Goal: Task Accomplishment & Management: Complete application form

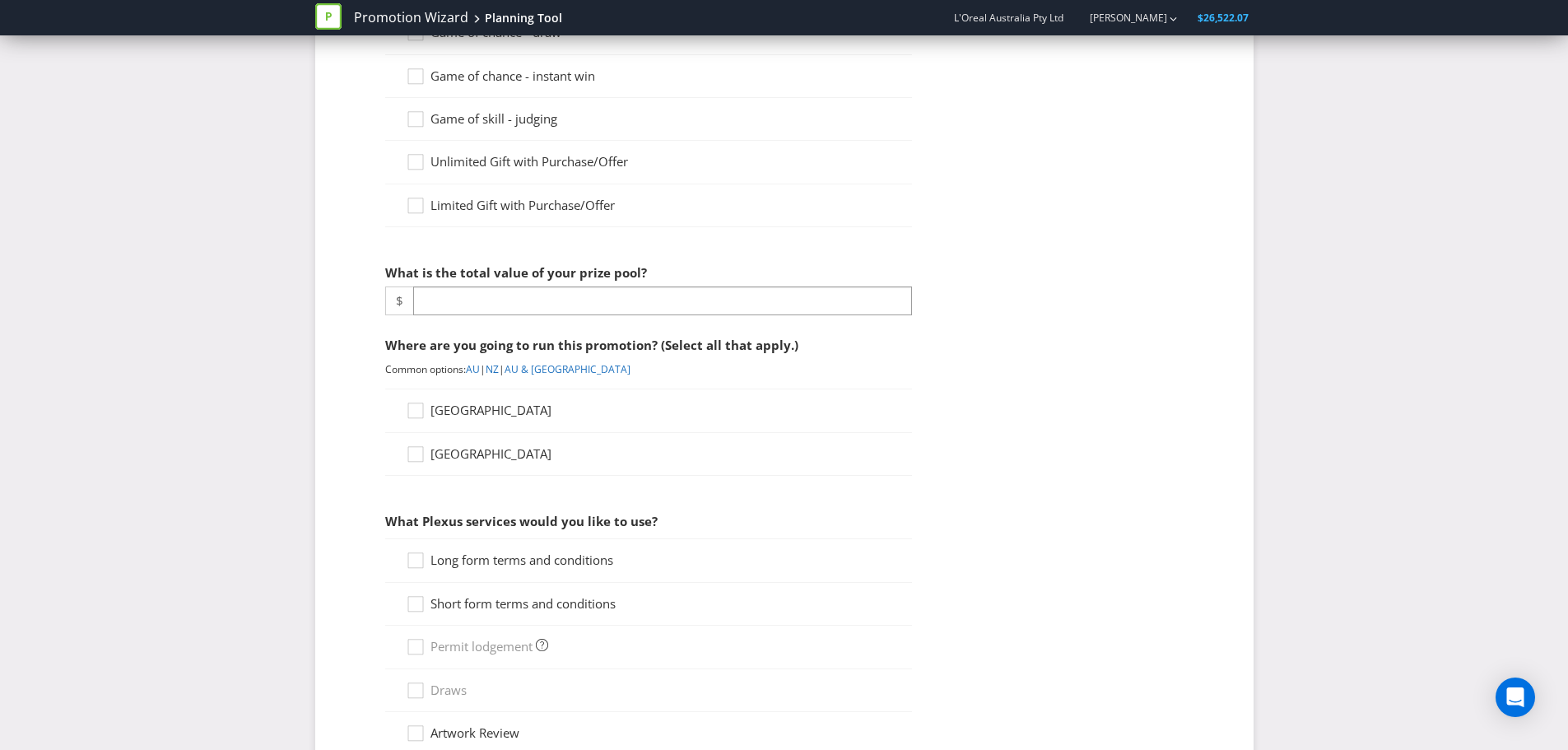
scroll to position [247, 0]
click at [545, 556] on span "Long form terms and conditions" at bounding box center [522, 557] width 183 height 16
click at [0, 0] on input "Long form terms and conditions" at bounding box center [0, 0] width 0 height 0
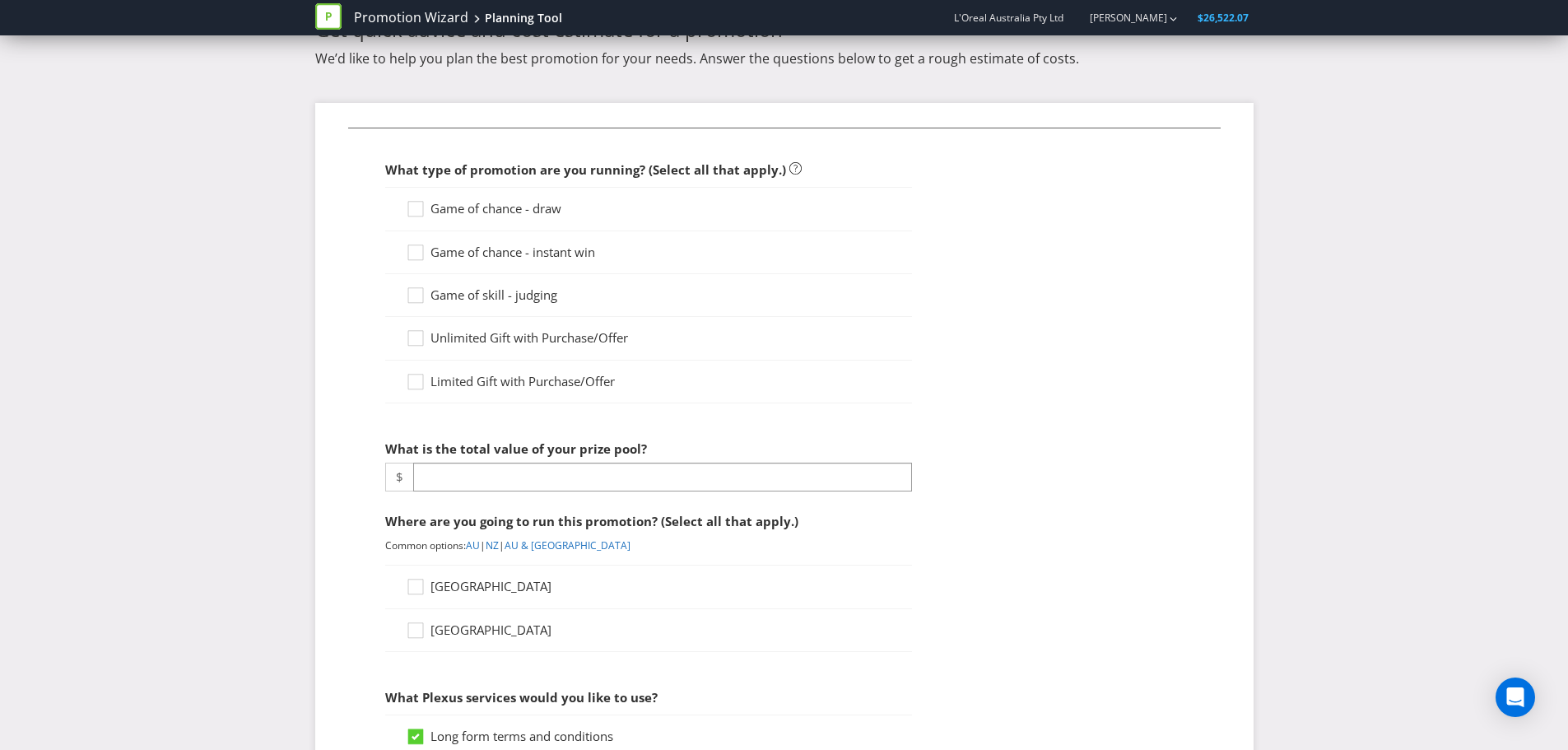
scroll to position [0, 0]
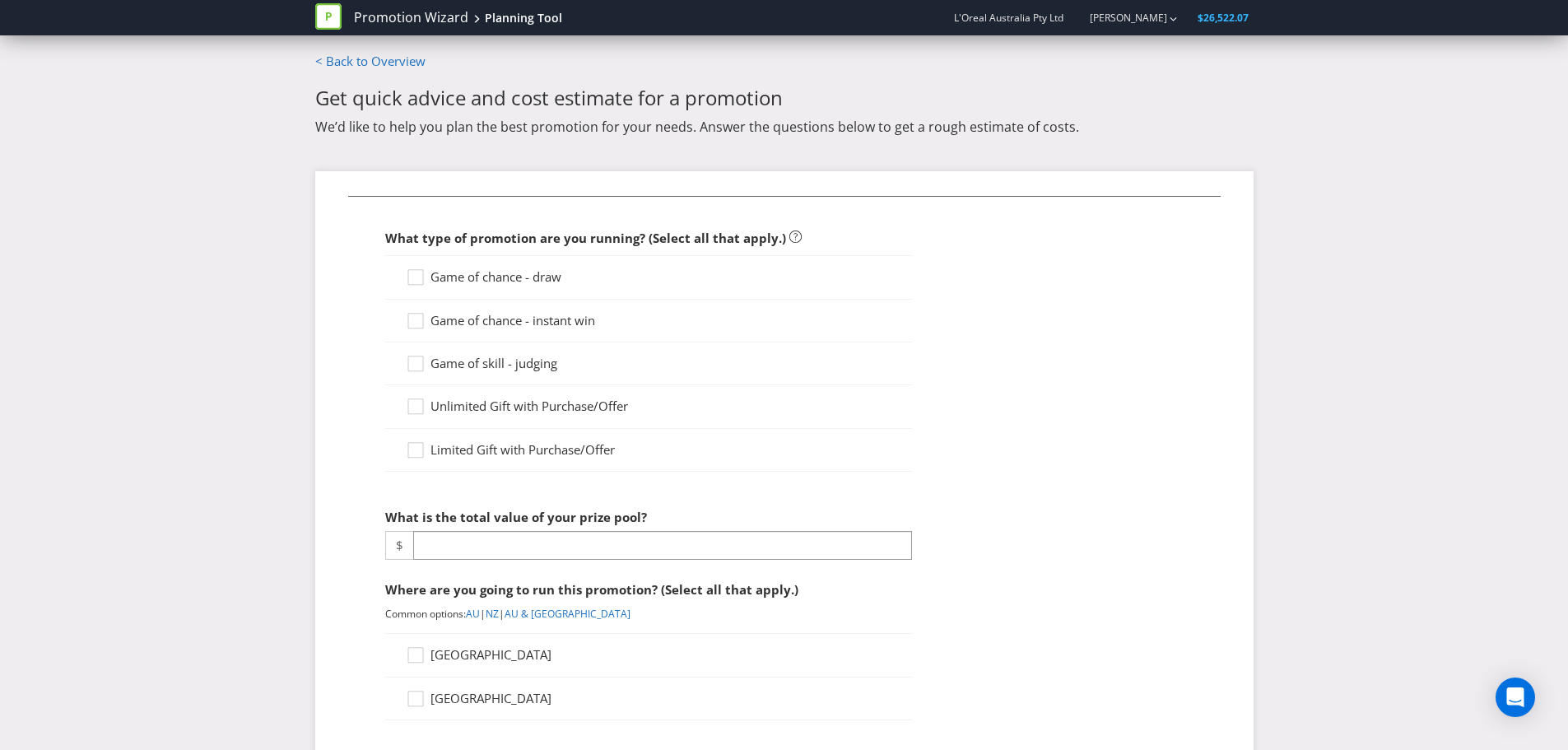
click at [564, 280] on span at bounding box center [563, 276] width 4 height 16
click at [0, 0] on input "Game of chance - draw" at bounding box center [0, 0] width 0 height 0
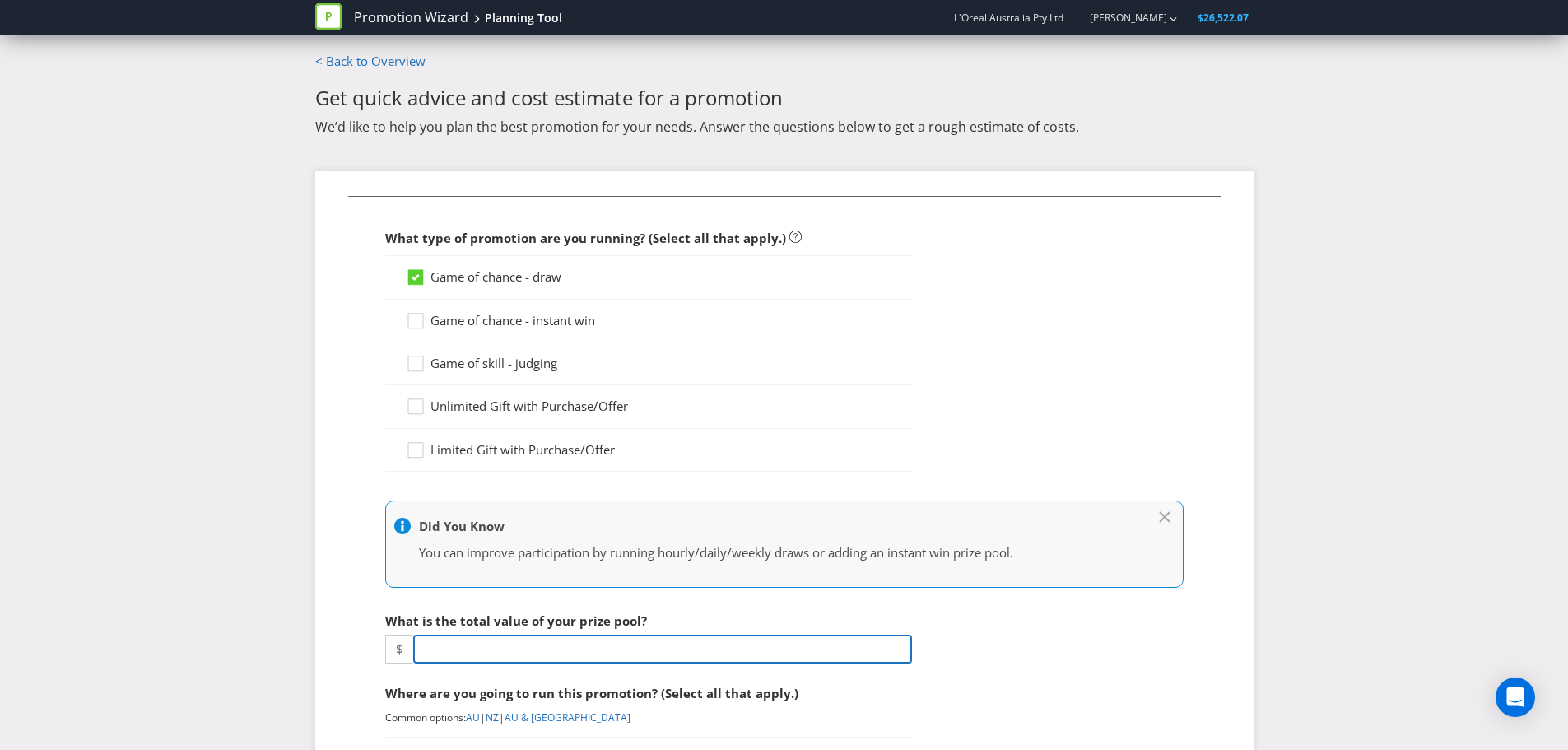
click at [550, 644] on input "number" at bounding box center [662, 649] width 499 height 29
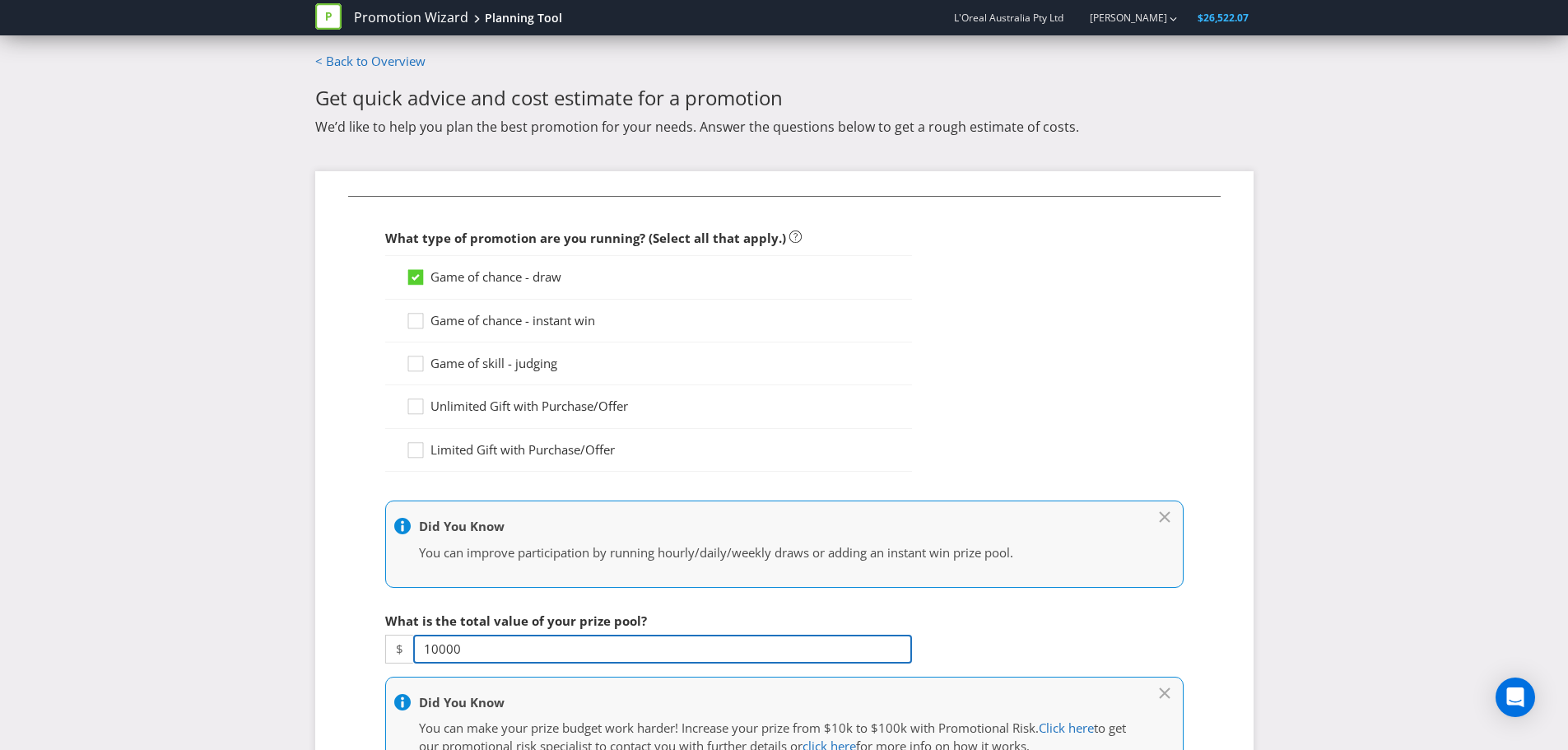
type input "10000"
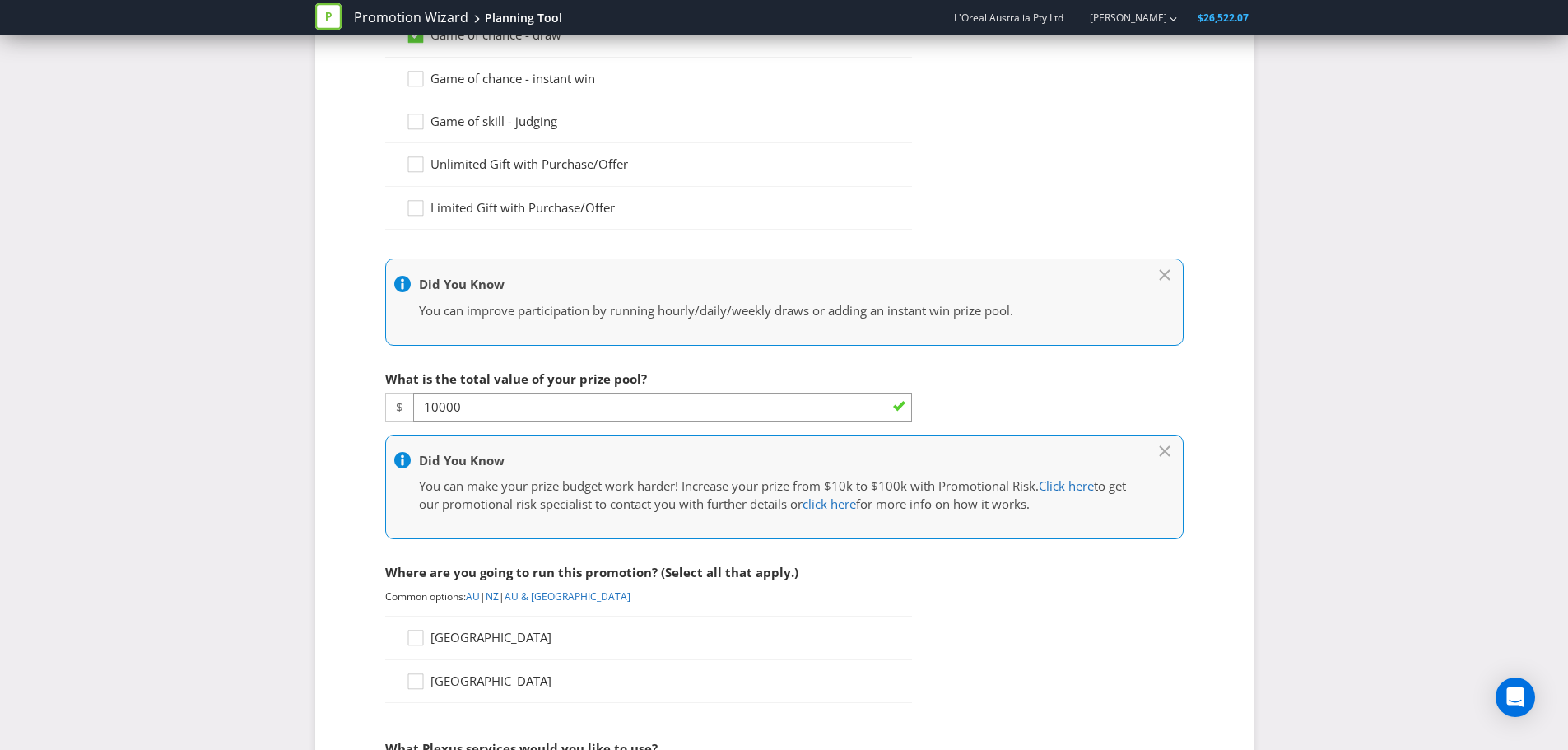
scroll to position [247, 0]
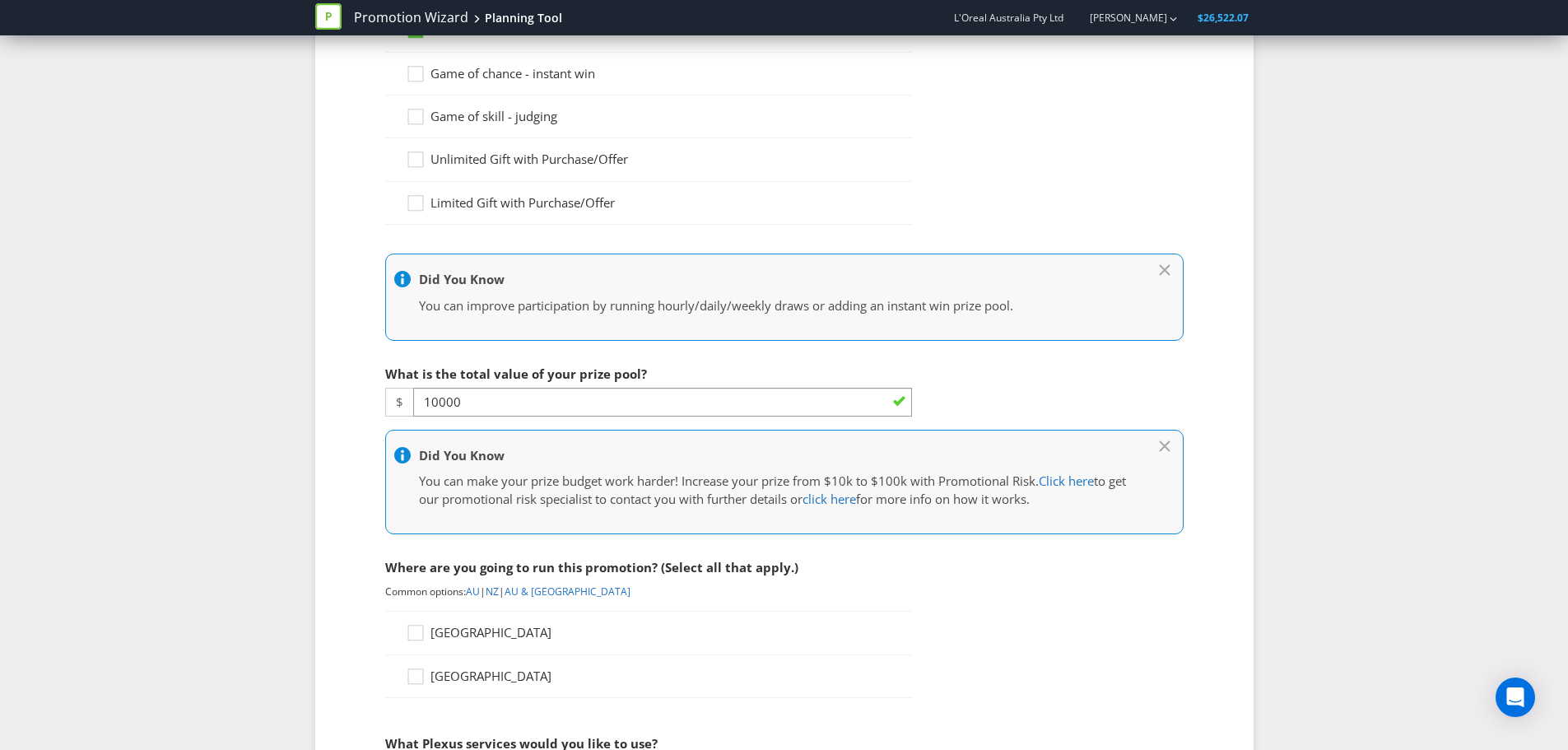
click at [457, 638] on span "[GEOGRAPHIC_DATA]" at bounding box center [491, 631] width 121 height 16
click at [0, 0] on input "[GEOGRAPHIC_DATA]" at bounding box center [0, 0] width 0 height 0
click at [453, 681] on span "[GEOGRAPHIC_DATA]" at bounding box center [491, 676] width 121 height 16
click at [0, 0] on input "[GEOGRAPHIC_DATA]" at bounding box center [0, 0] width 0 height 0
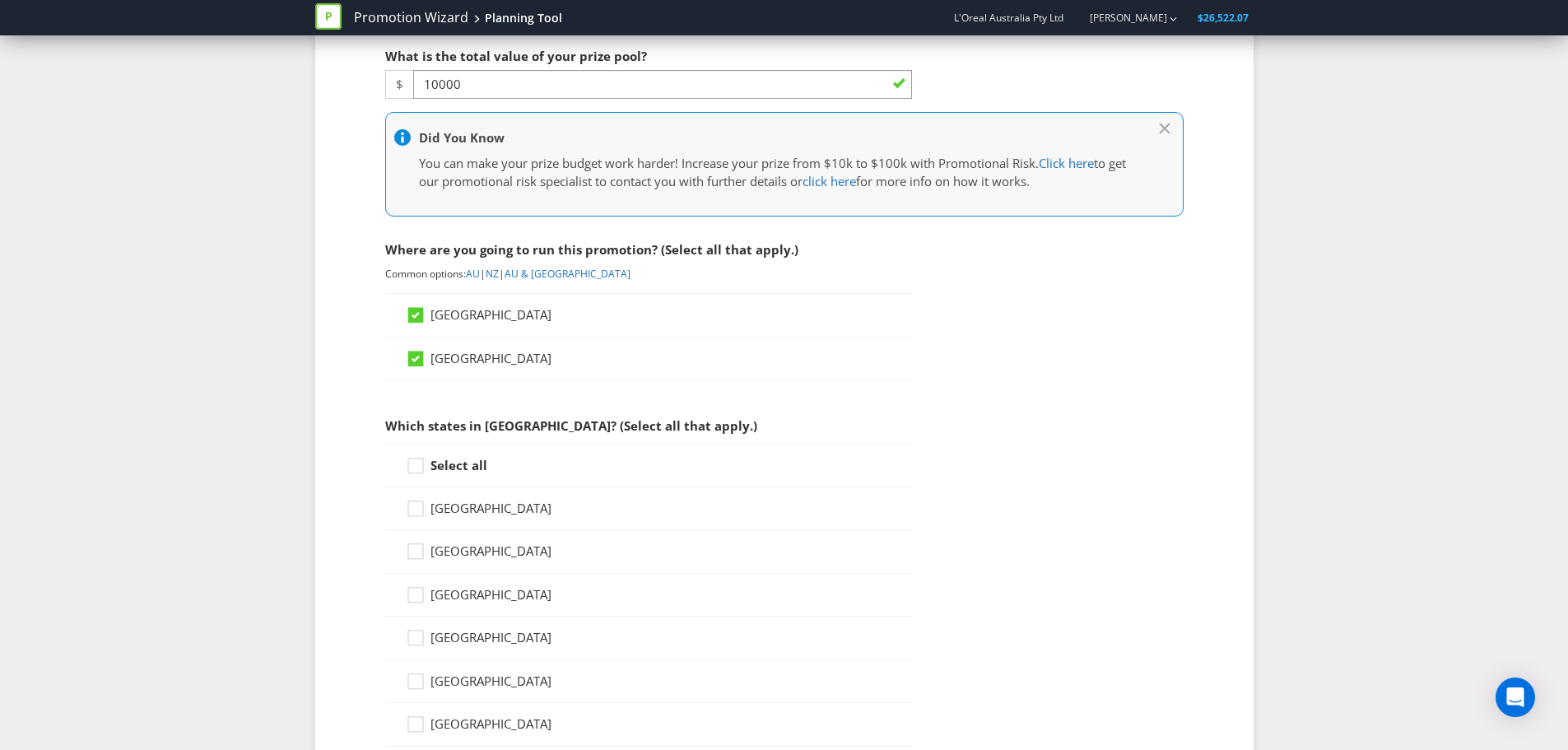
scroll to position [576, 0]
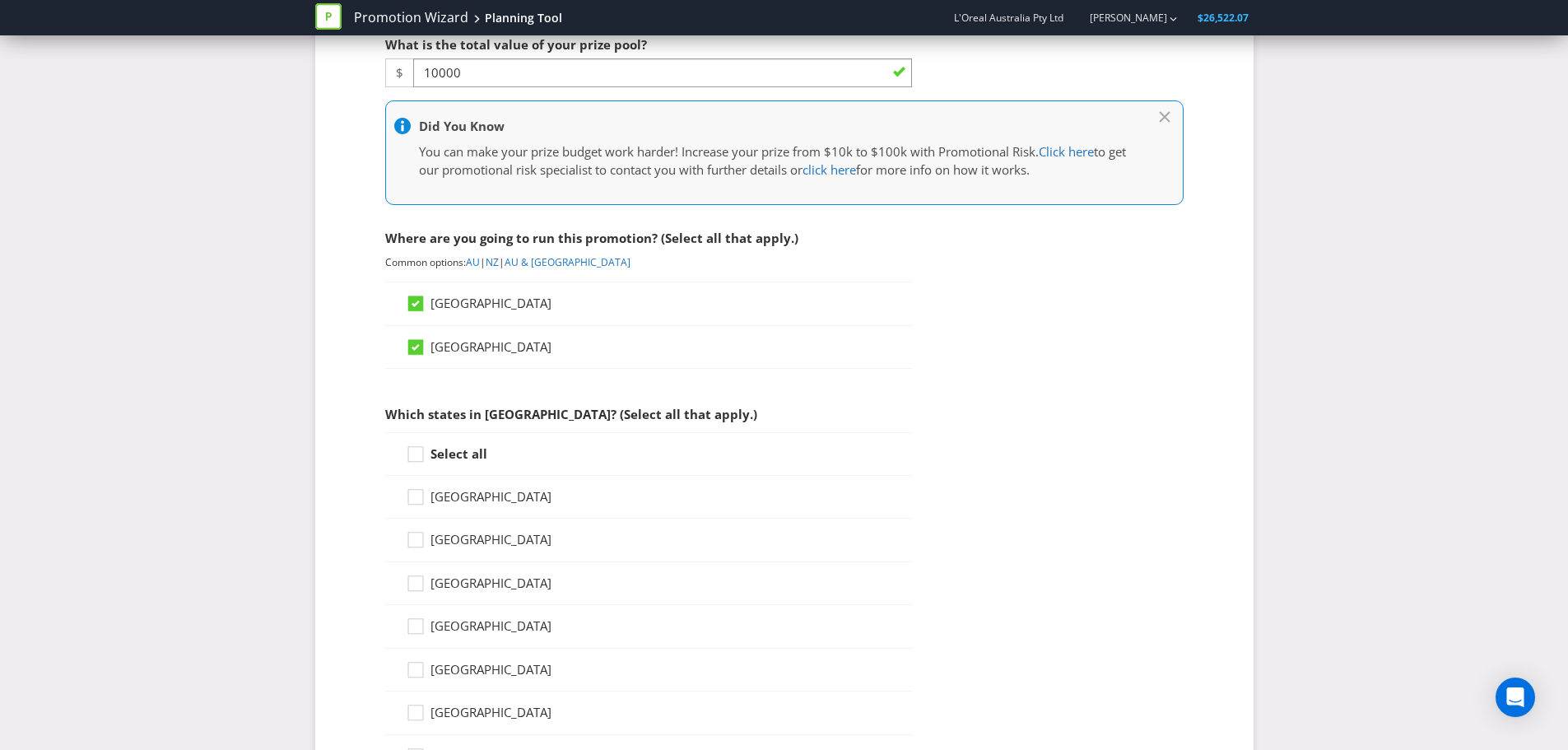
click at [466, 453] on strong "Select all" at bounding box center [459, 453] width 57 height 16
click at [0, 0] on input "Select all" at bounding box center [0, 0] width 0 height 0
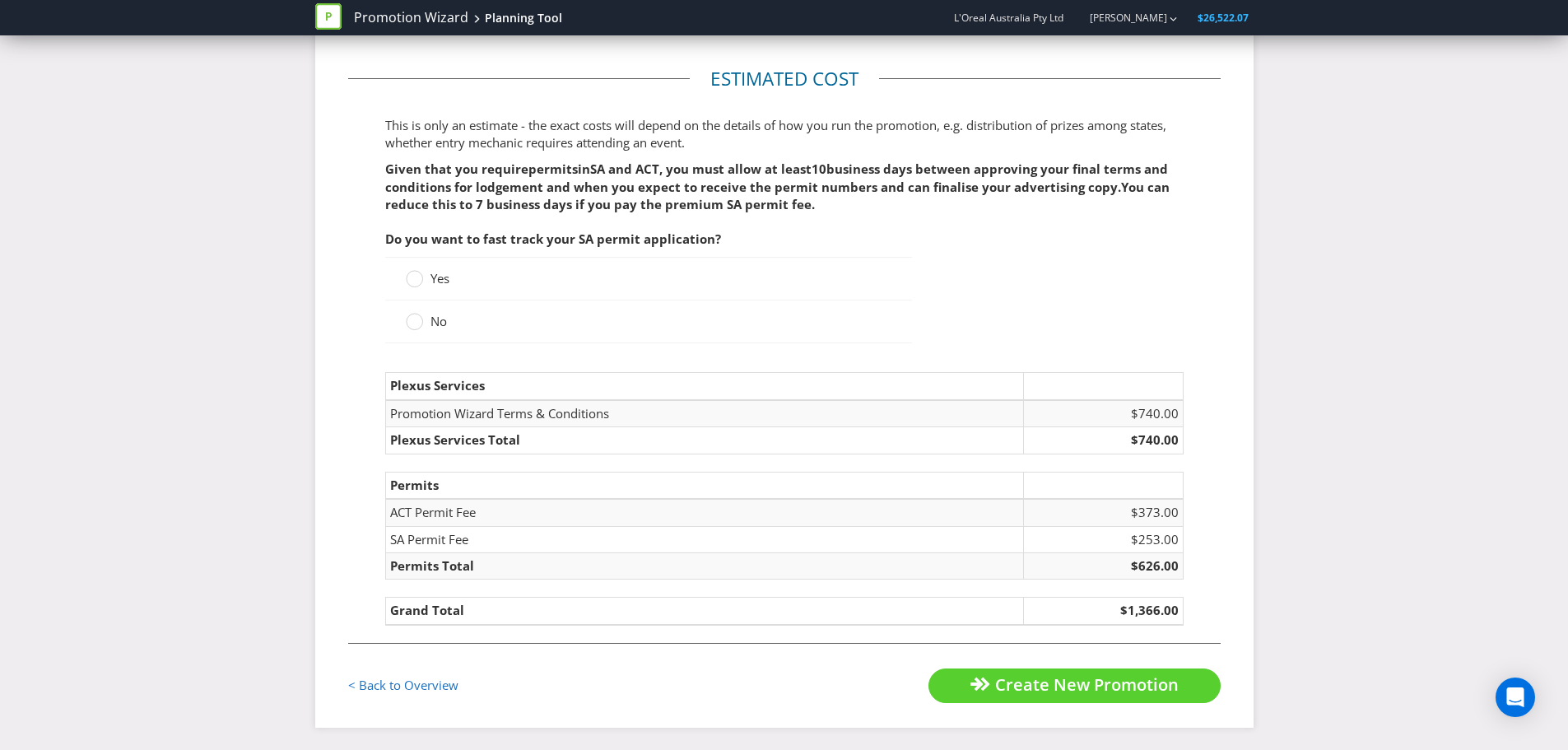
scroll to position [1956, 0]
click at [445, 277] on span "Yes" at bounding box center [440, 276] width 19 height 16
click at [0, 0] on input "Yes" at bounding box center [0, 0] width 0 height 0
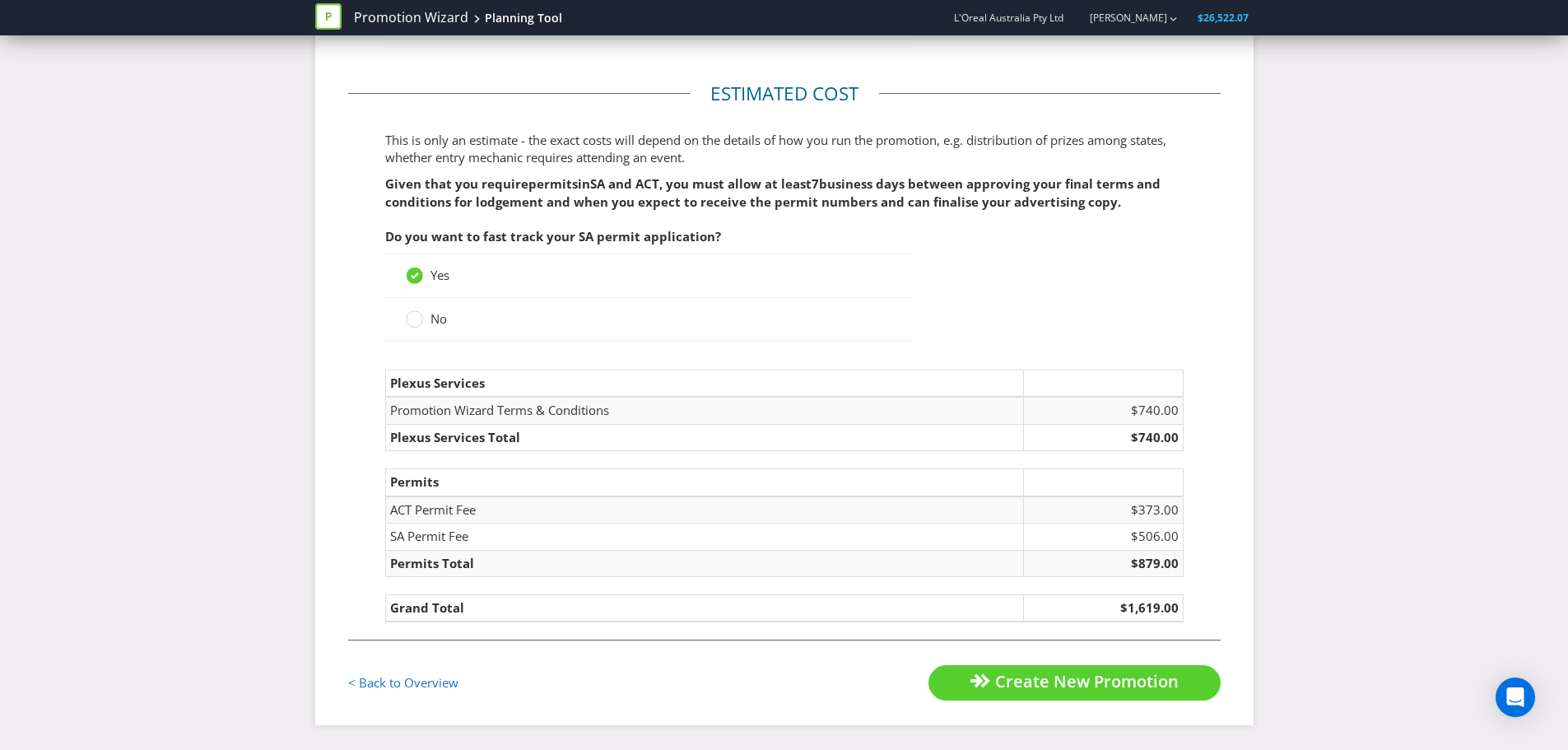
scroll to position [1939, 0]
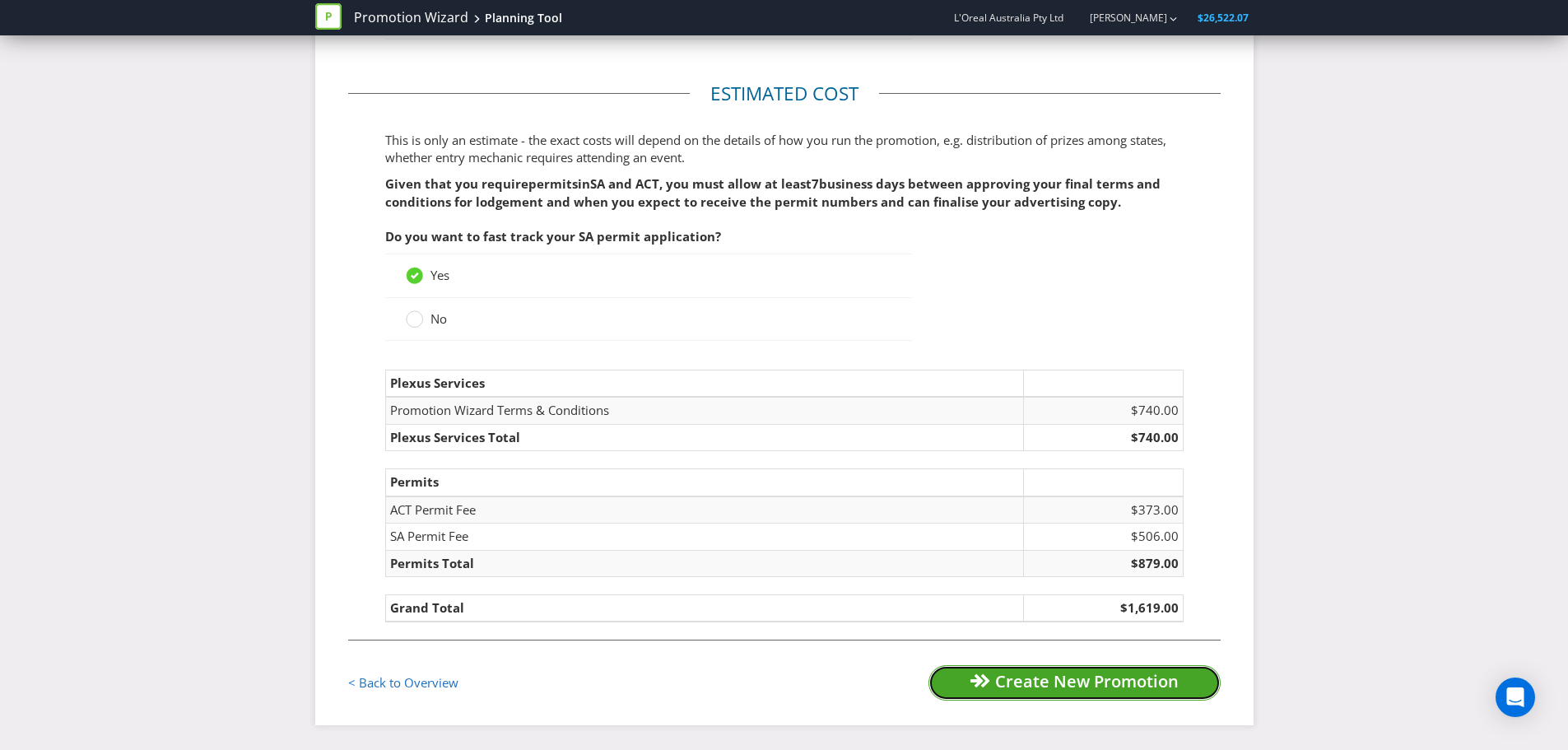
click at [1022, 683] on span "Create New Promotion" at bounding box center [1087, 680] width 184 height 23
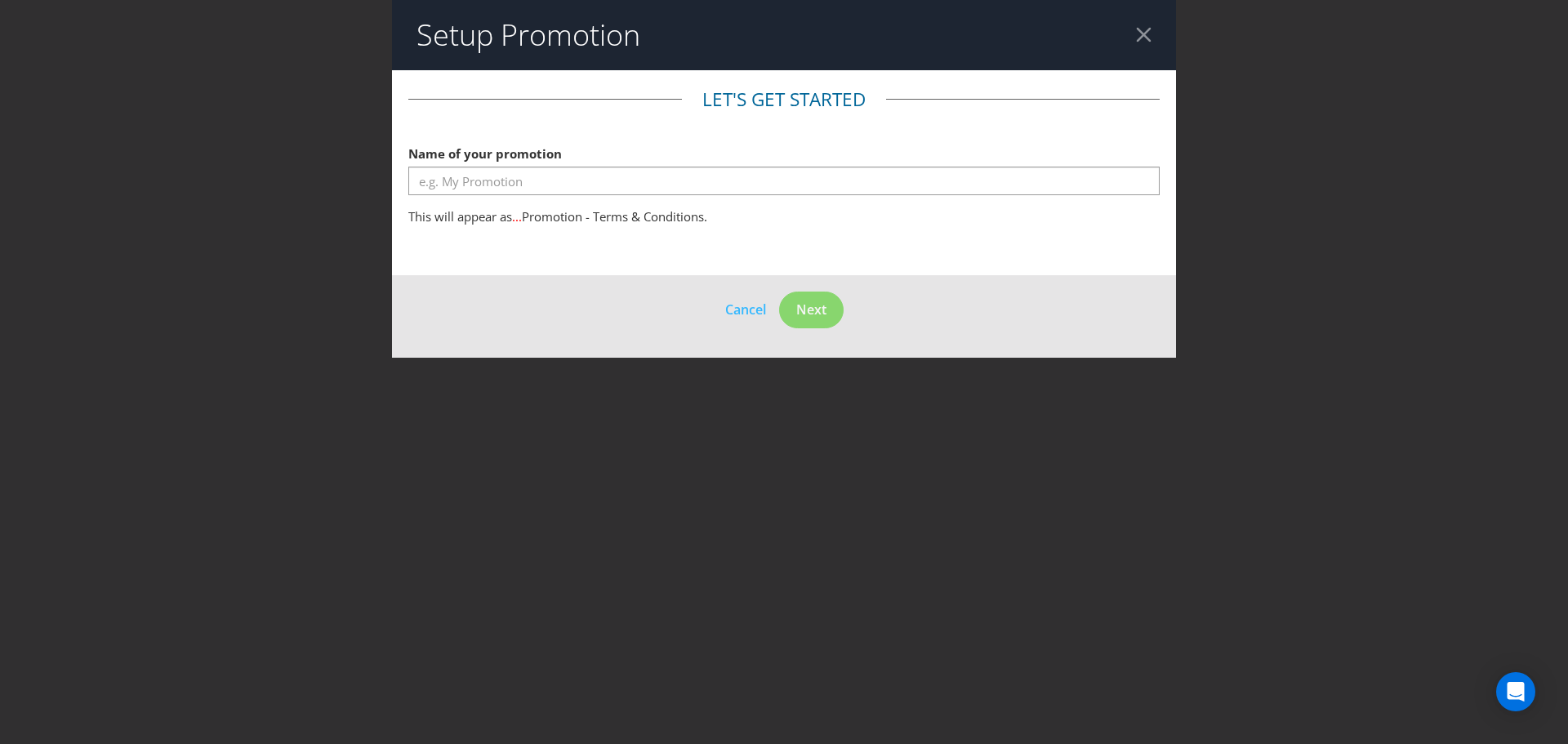
click at [1137, 41] on div at bounding box center [1143, 34] width 15 height 15
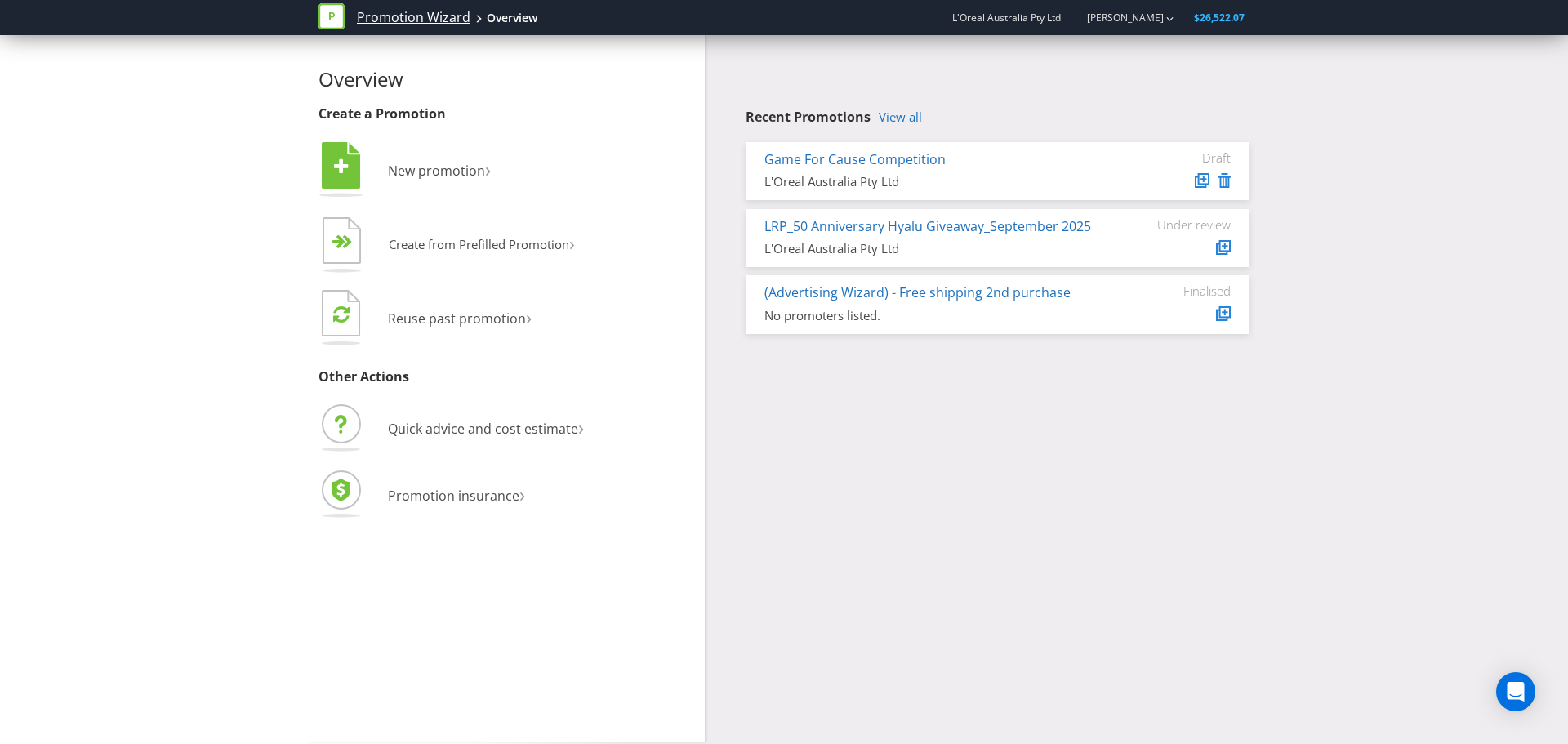
click at [413, 8] on link "Promotion Wizard" at bounding box center [413, 17] width 113 height 19
click at [398, 20] on link "Promotion Wizard" at bounding box center [413, 17] width 113 height 19
